Goal: Navigation & Orientation: Find specific page/section

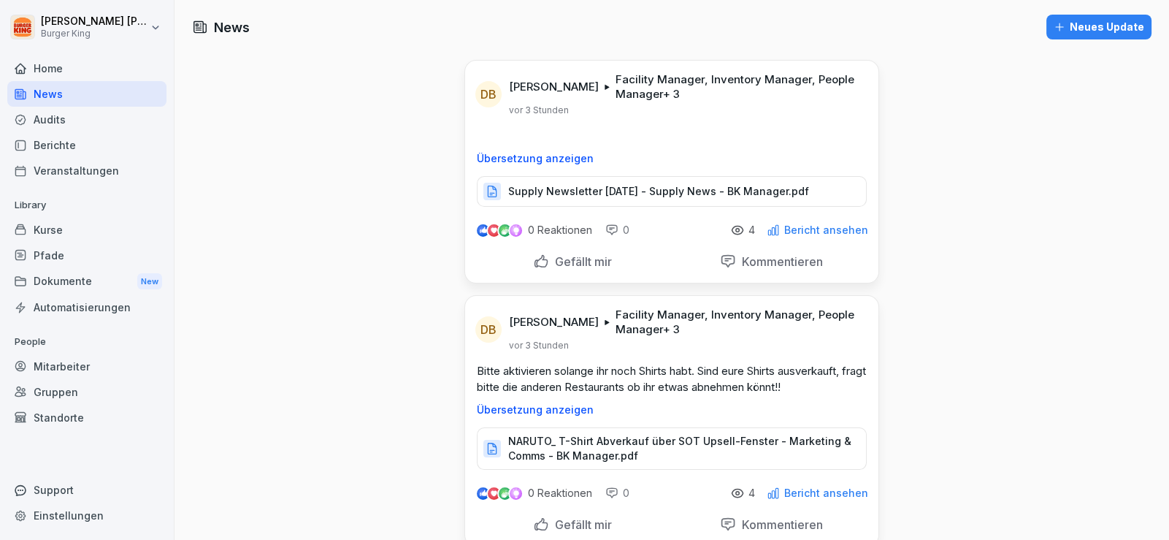
click at [72, 110] on div "Audits" at bounding box center [86, 120] width 159 height 26
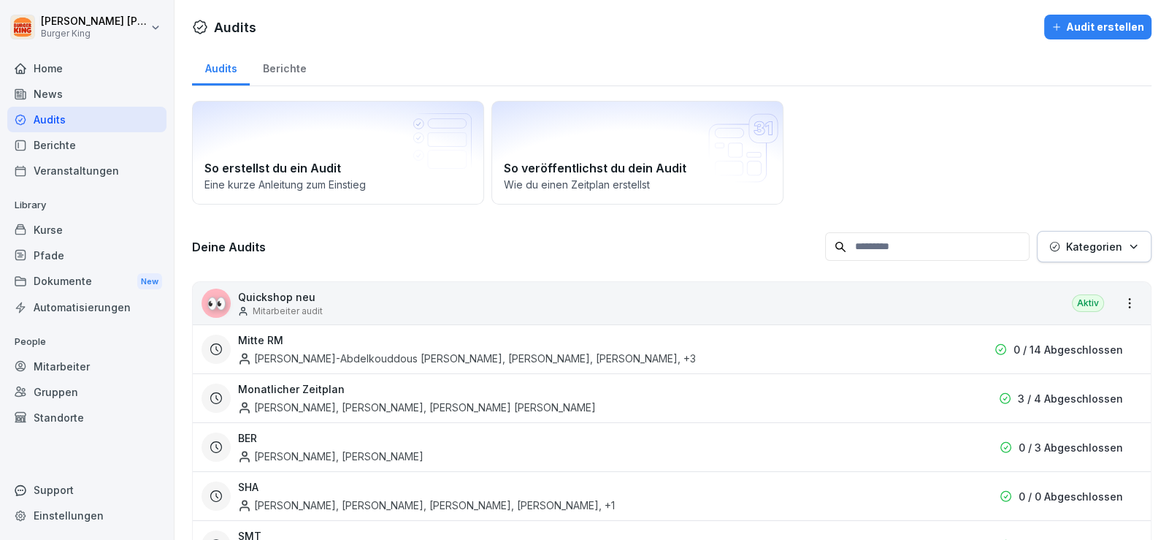
click at [69, 93] on div "News" at bounding box center [86, 94] width 159 height 26
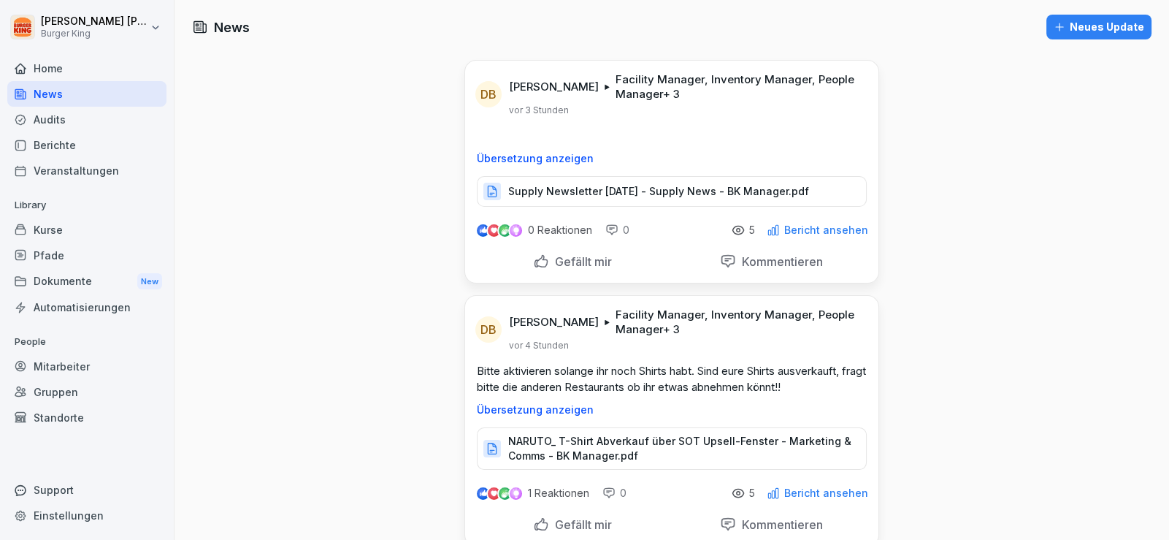
click at [61, 119] on div "Audits" at bounding box center [86, 120] width 159 height 26
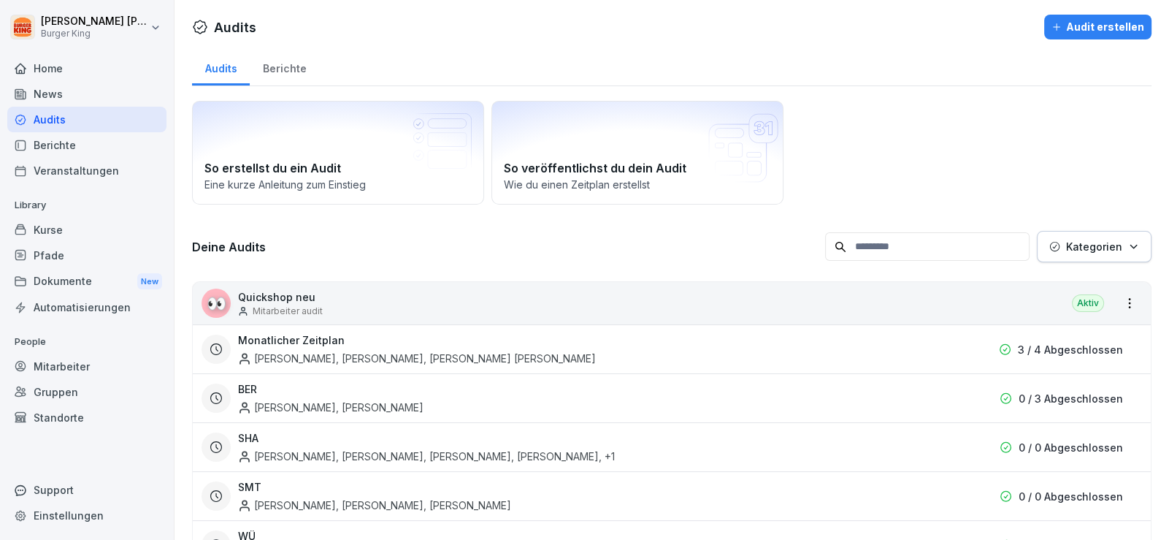
click at [67, 94] on div "News" at bounding box center [86, 94] width 159 height 26
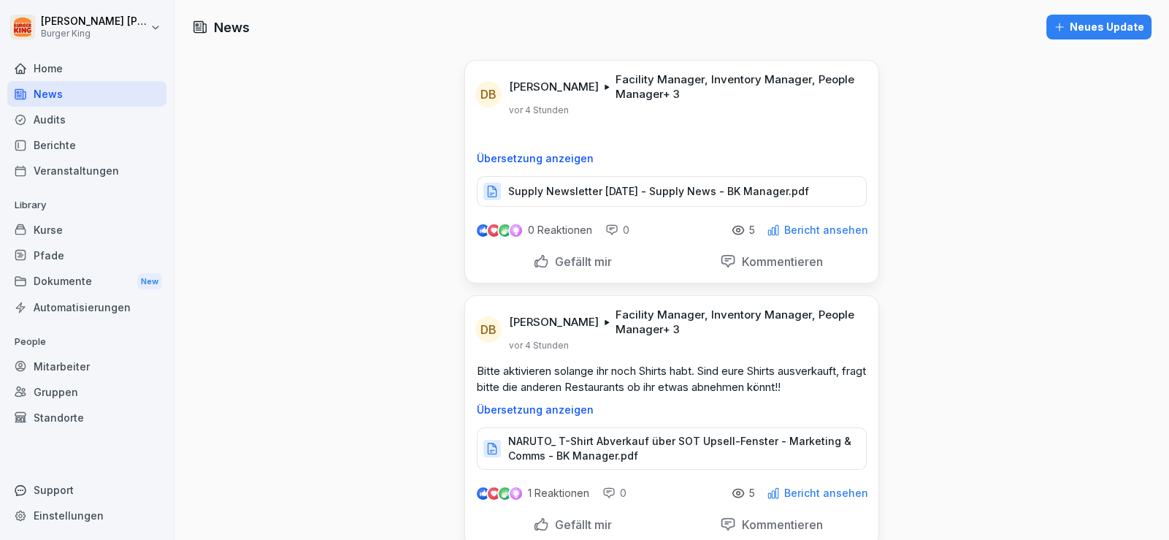
click at [53, 107] on div "Audits" at bounding box center [86, 120] width 159 height 26
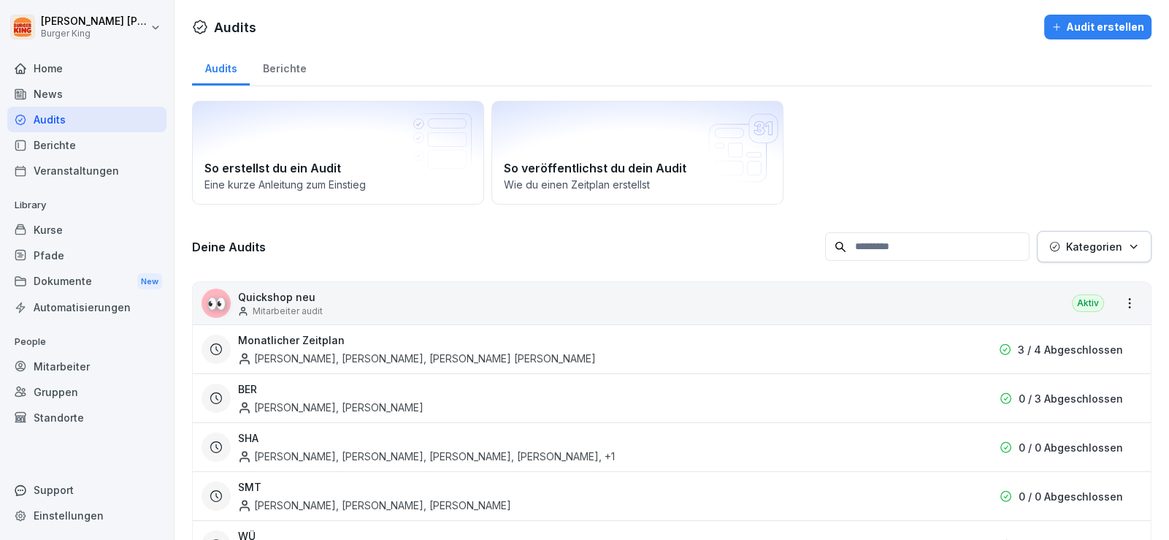
click at [50, 92] on div "News" at bounding box center [86, 94] width 159 height 26
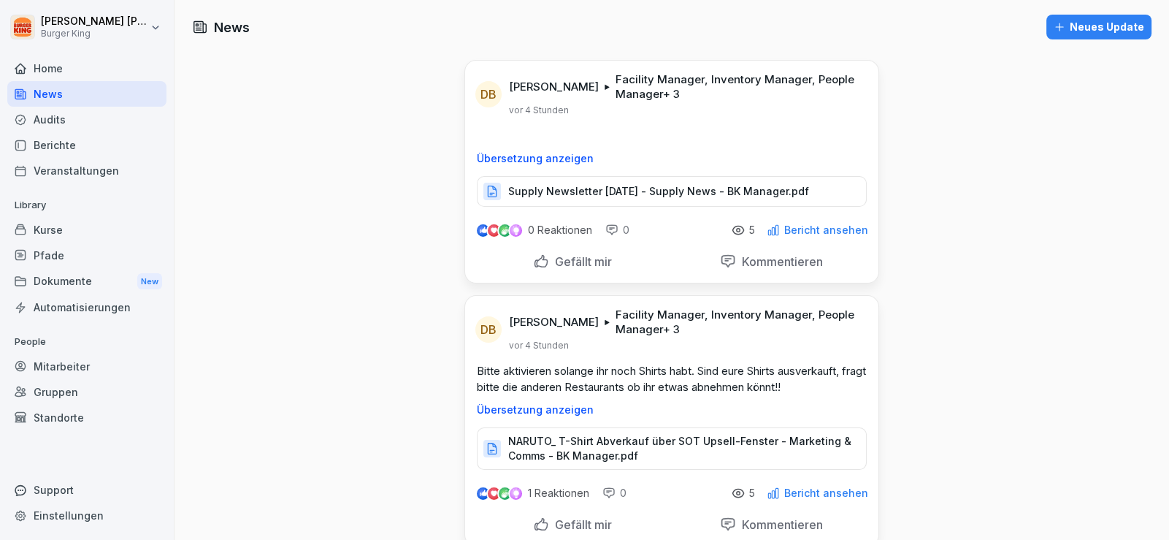
click at [88, 99] on div "News" at bounding box center [86, 94] width 159 height 26
